Goal: Check status: Check status

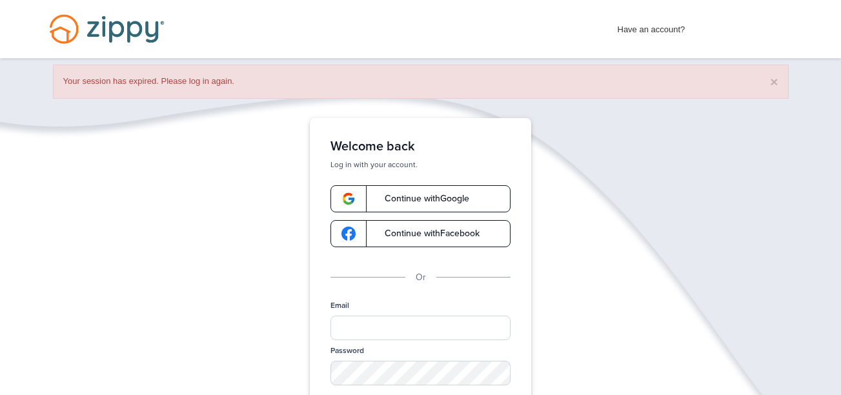
click at [427, 180] on div "Welcome back Log in with your account. Continue with Google Continue with Faceb…" at bounding box center [420, 298] width 221 height 360
click at [424, 196] on span "Continue with Google" at bounding box center [420, 198] width 97 height 9
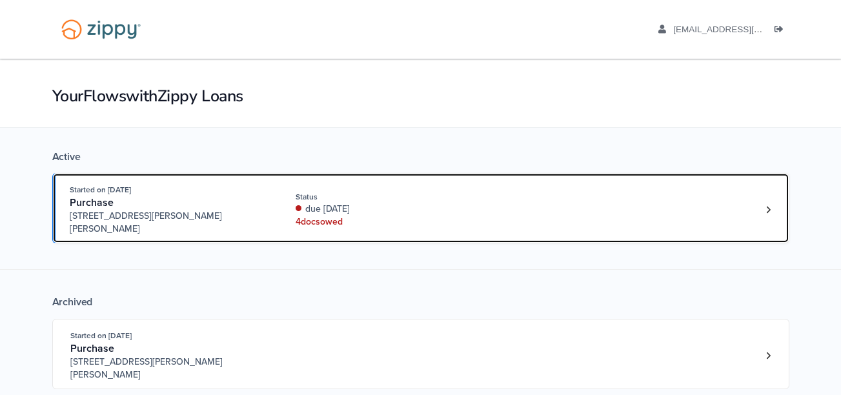
click at [448, 203] on div "due [DATE]" at bounding box center [382, 209] width 172 height 13
